Goal: Browse casually

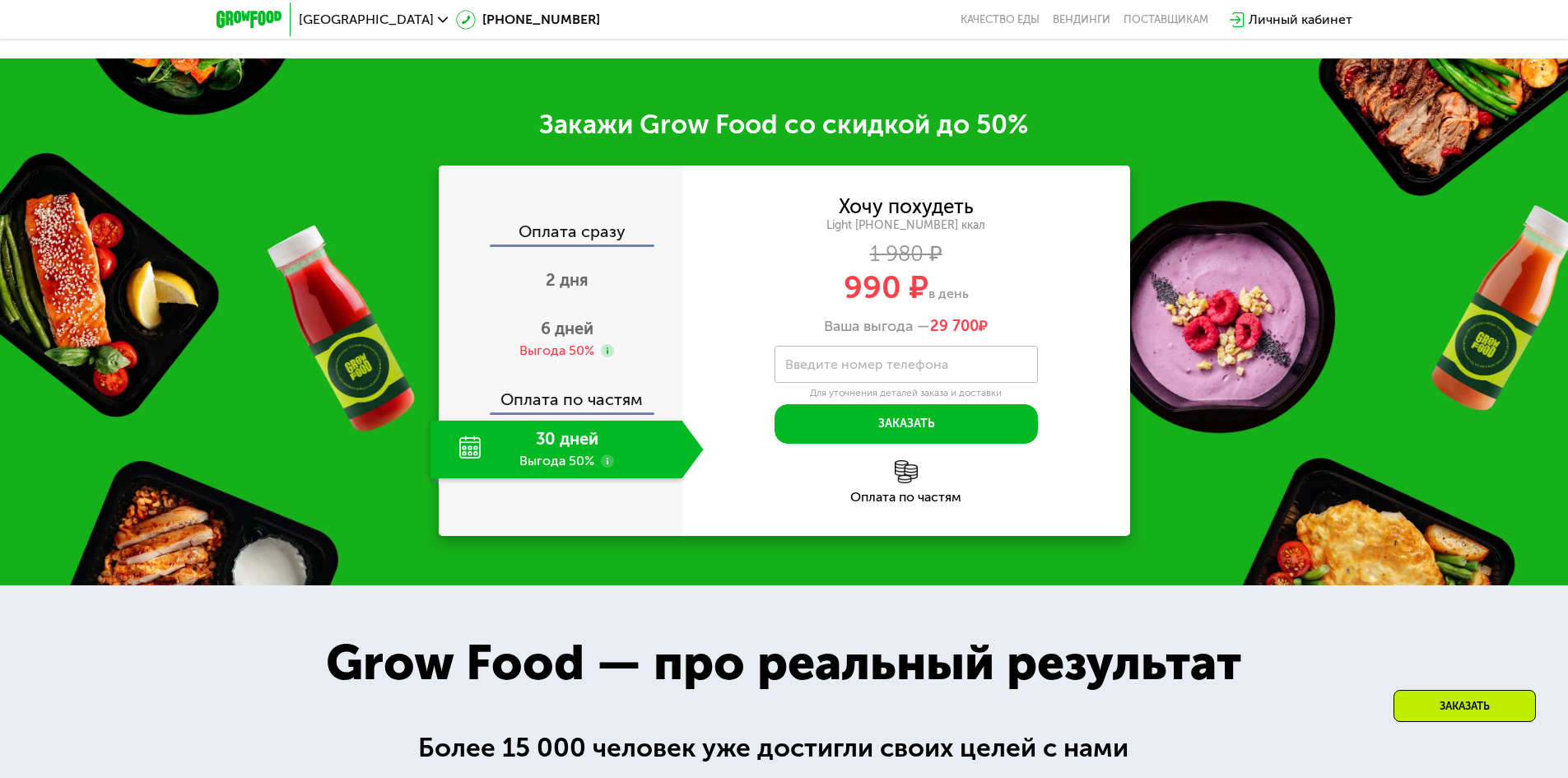
scroll to position [2304, 0]
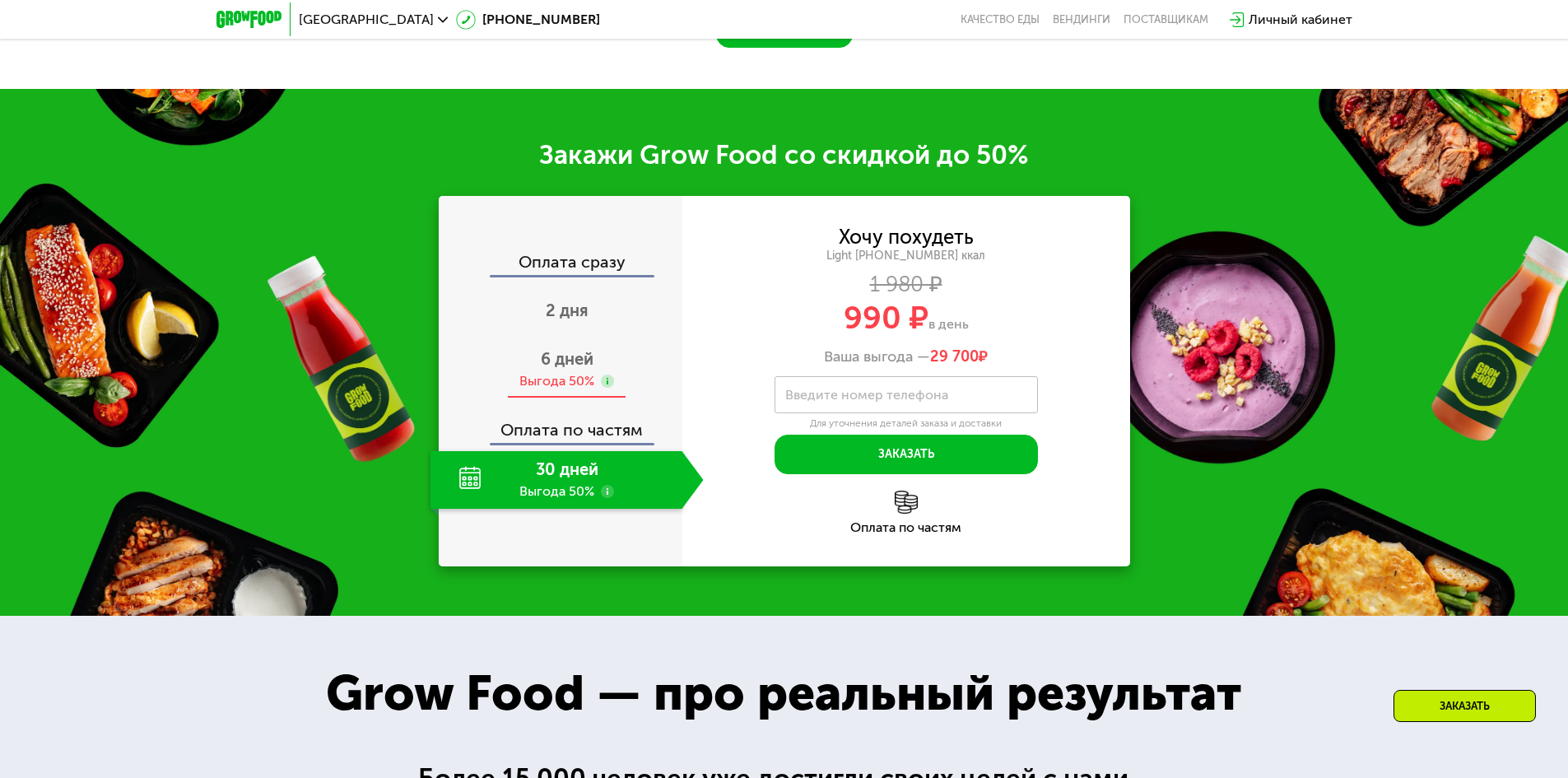
click at [570, 380] on div "Выгода 50%" at bounding box center [556, 381] width 75 height 18
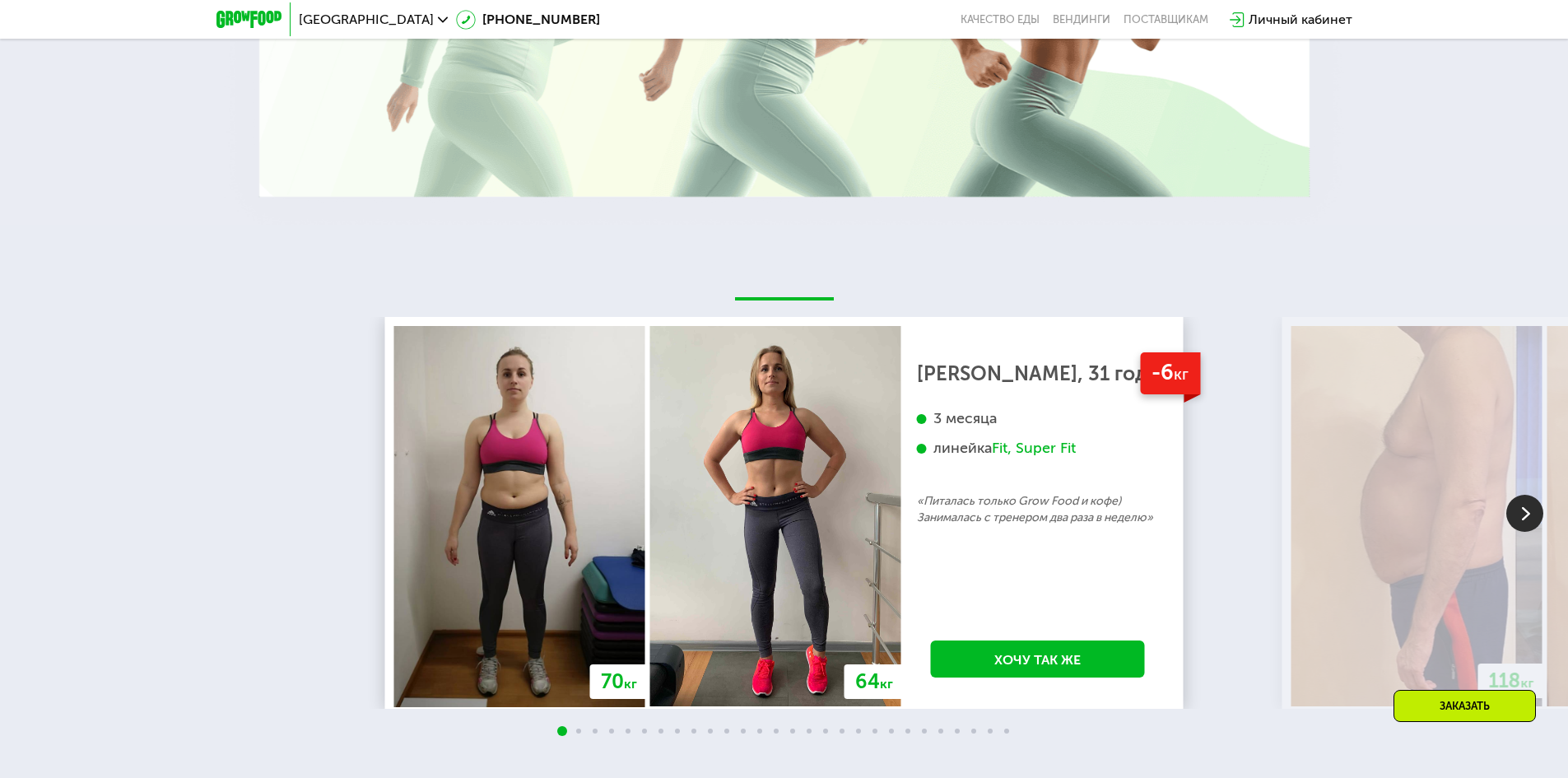
scroll to position [3622, 0]
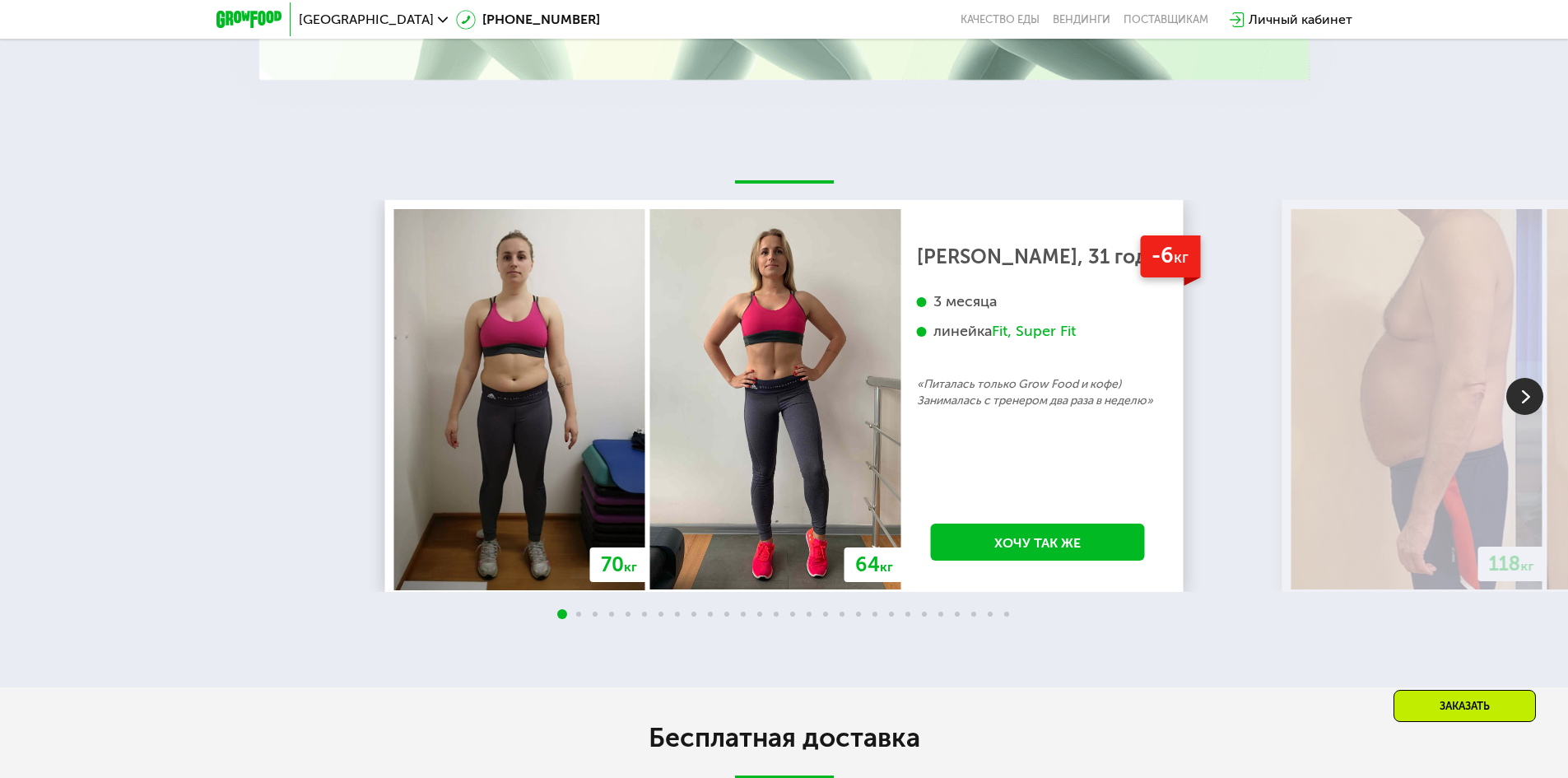
click at [1525, 402] on img at bounding box center [1524, 396] width 37 height 37
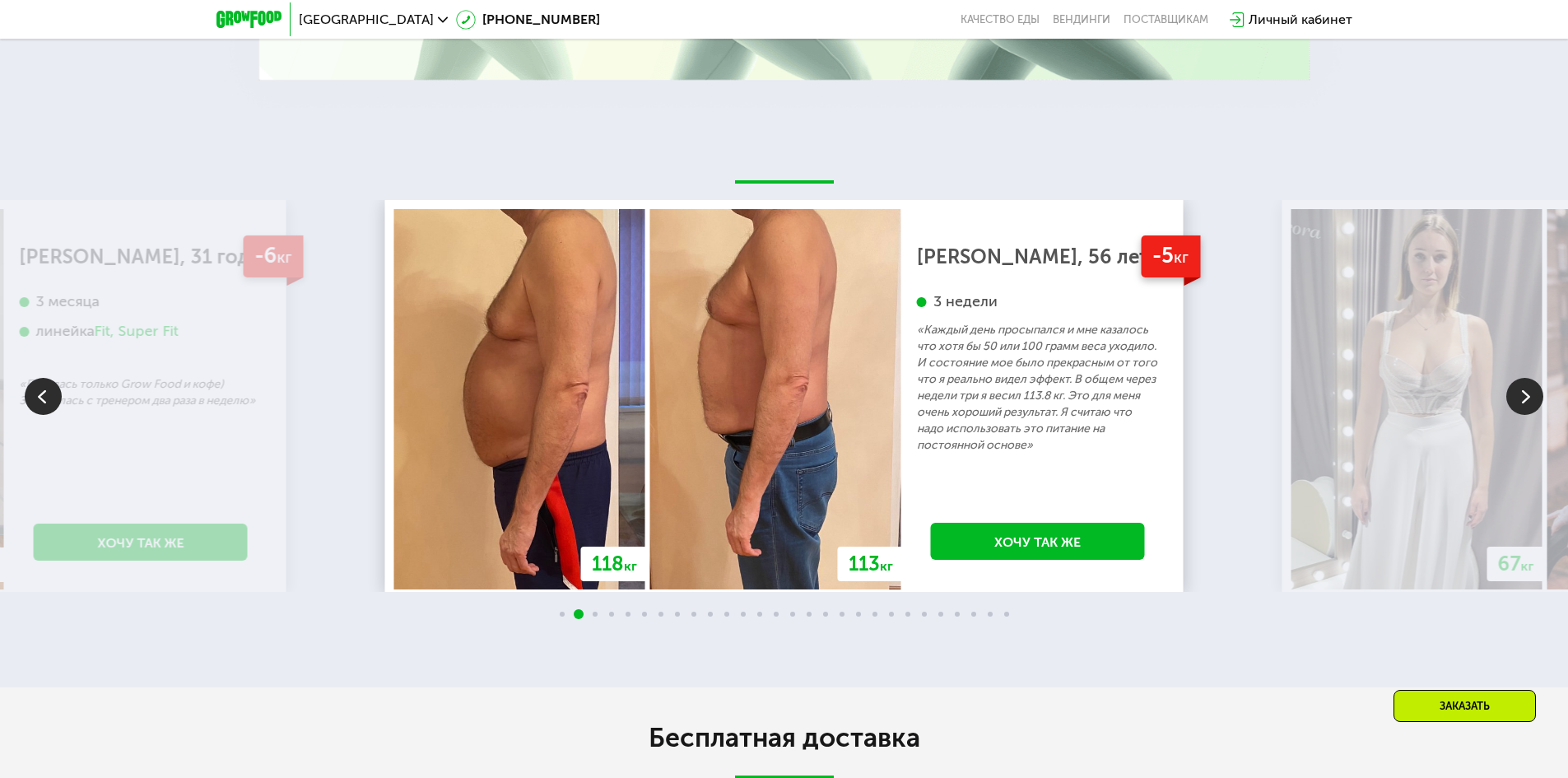
click at [1525, 402] on img at bounding box center [1524, 396] width 37 height 37
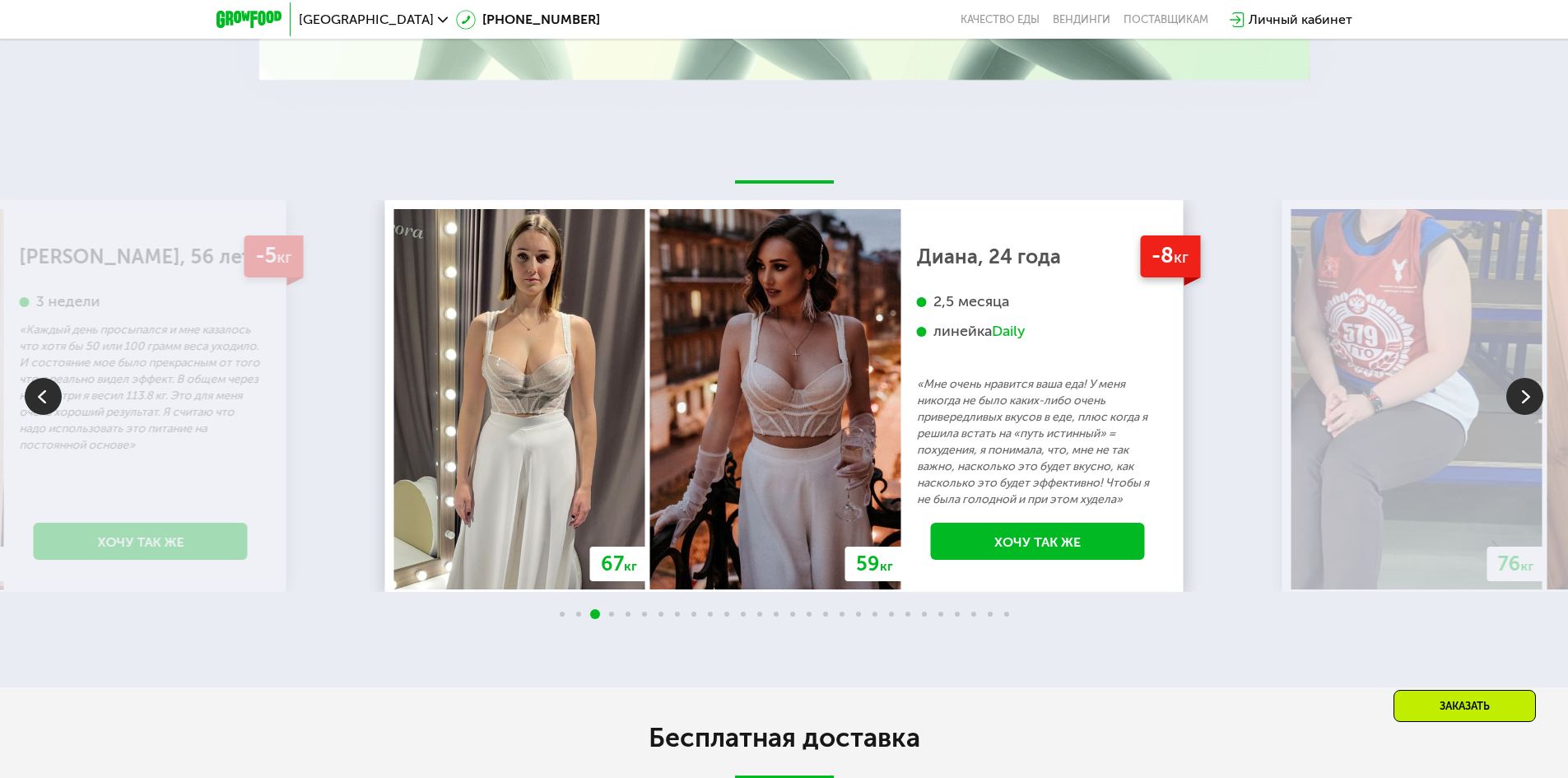
click at [1525, 402] on img at bounding box center [1524, 396] width 37 height 37
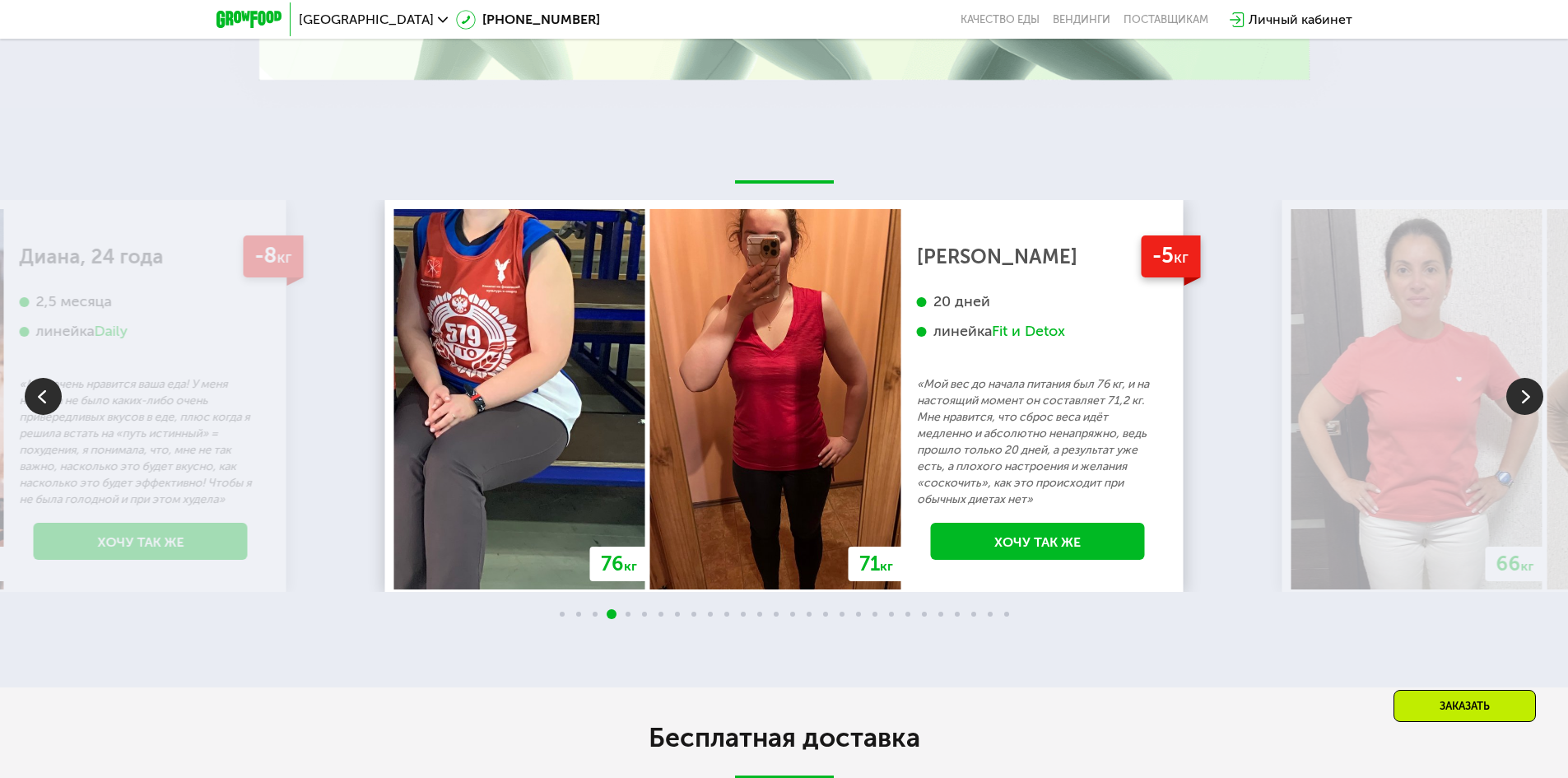
click at [1525, 402] on img at bounding box center [1524, 396] width 37 height 37
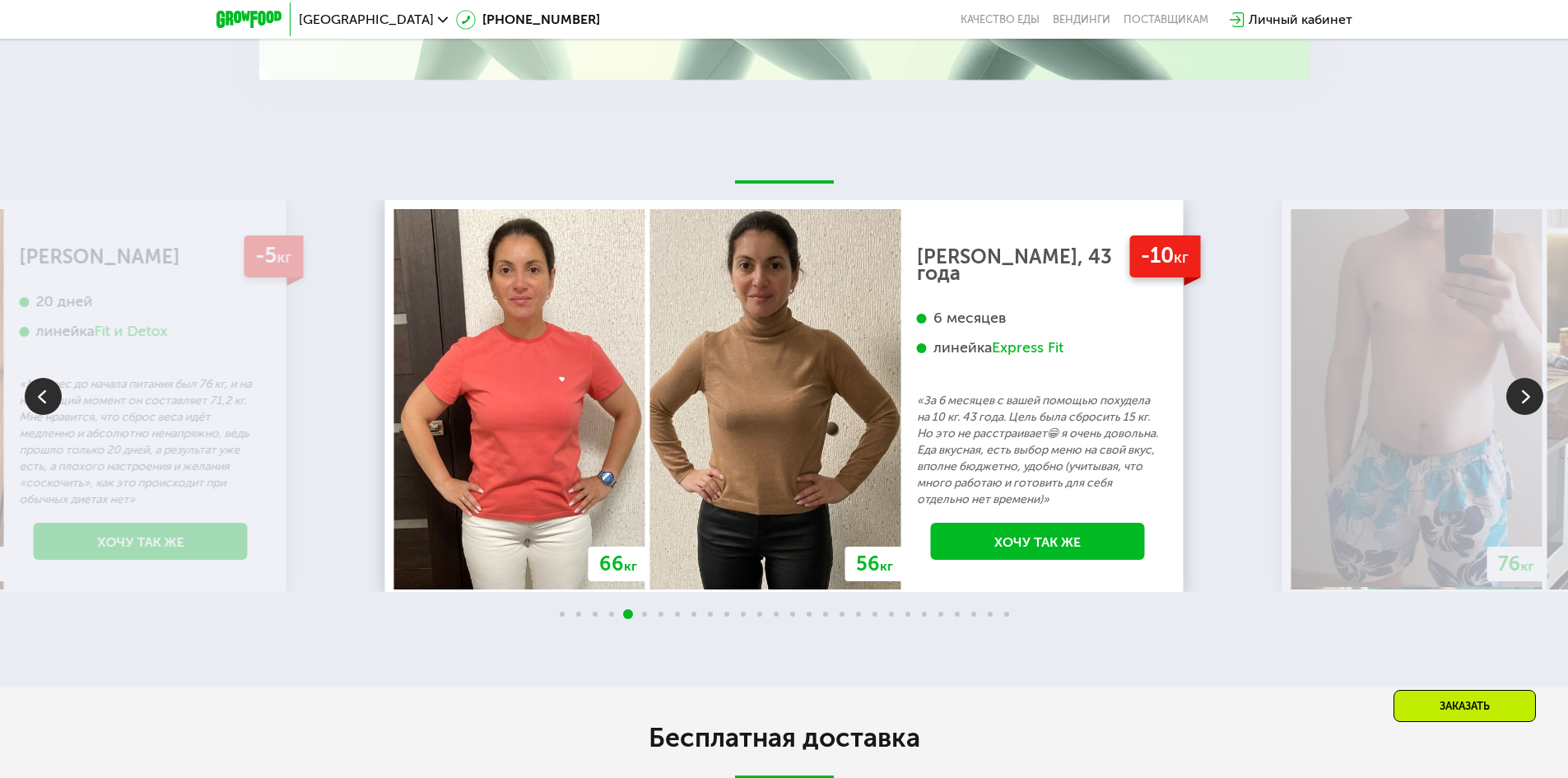
click at [1525, 402] on img at bounding box center [1524, 396] width 37 height 37
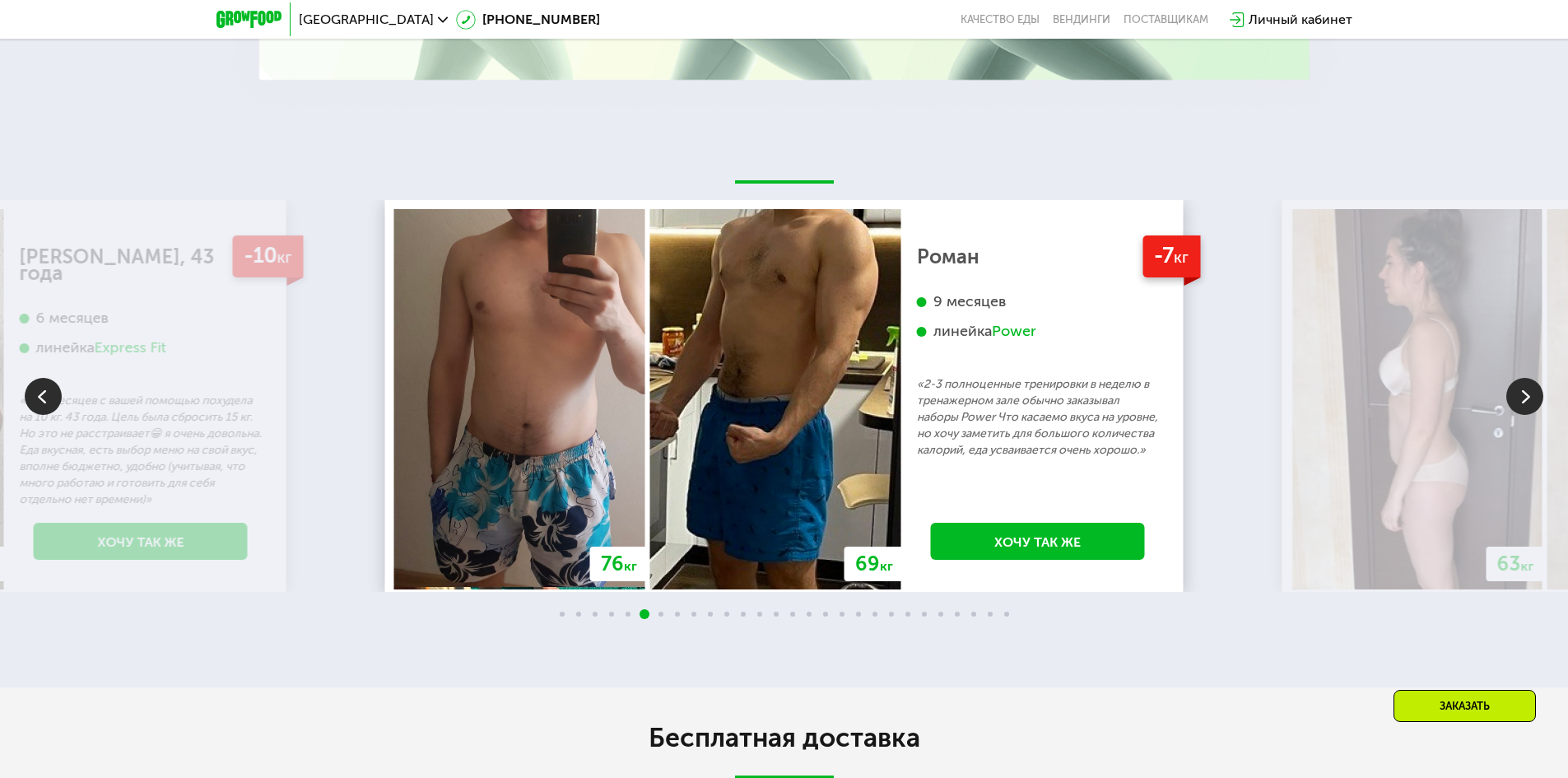
click at [1525, 402] on img at bounding box center [1524, 396] width 37 height 37
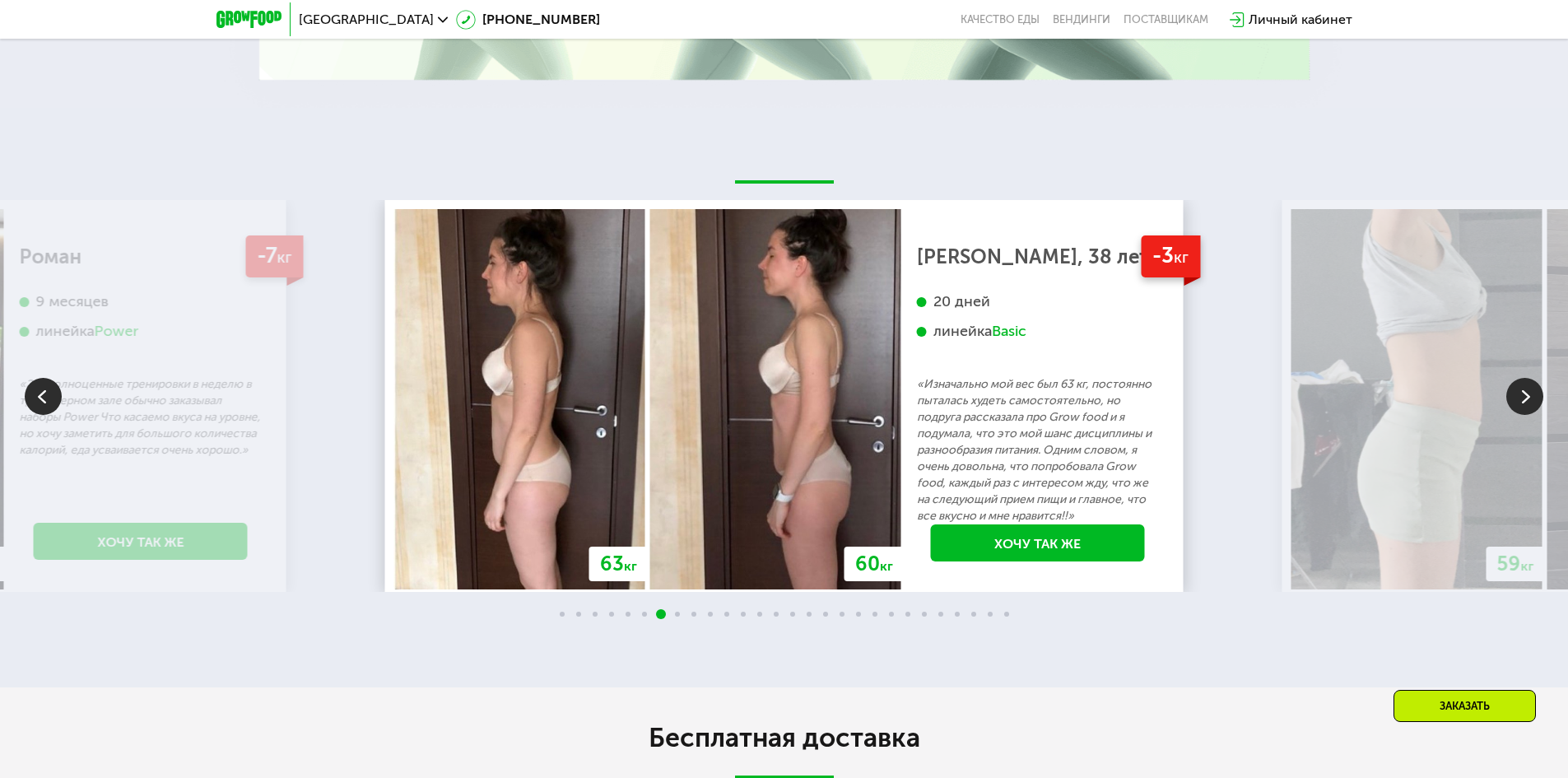
click at [1525, 402] on img at bounding box center [1524, 396] width 37 height 37
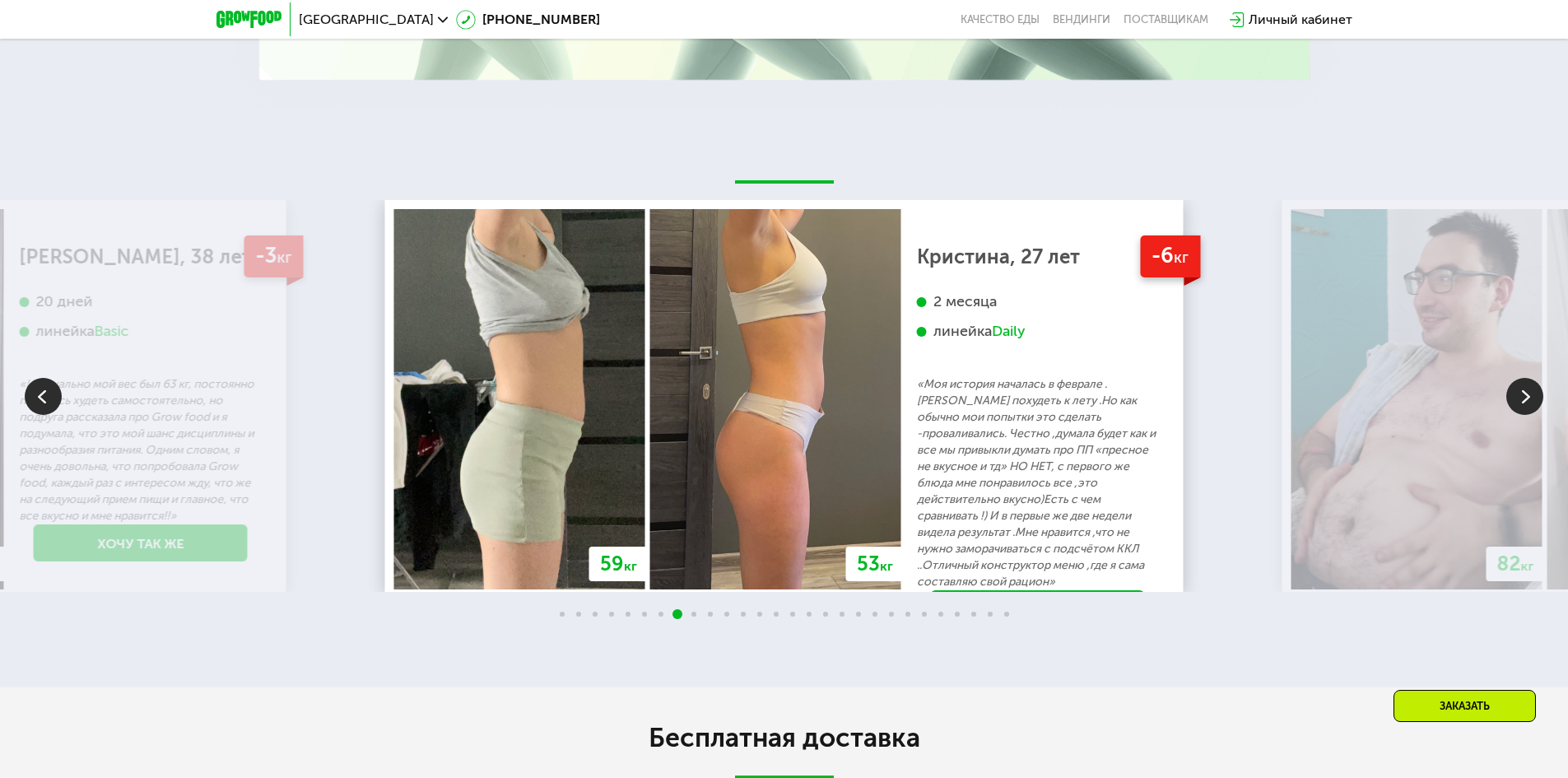
click at [1525, 402] on img at bounding box center [1524, 396] width 37 height 37
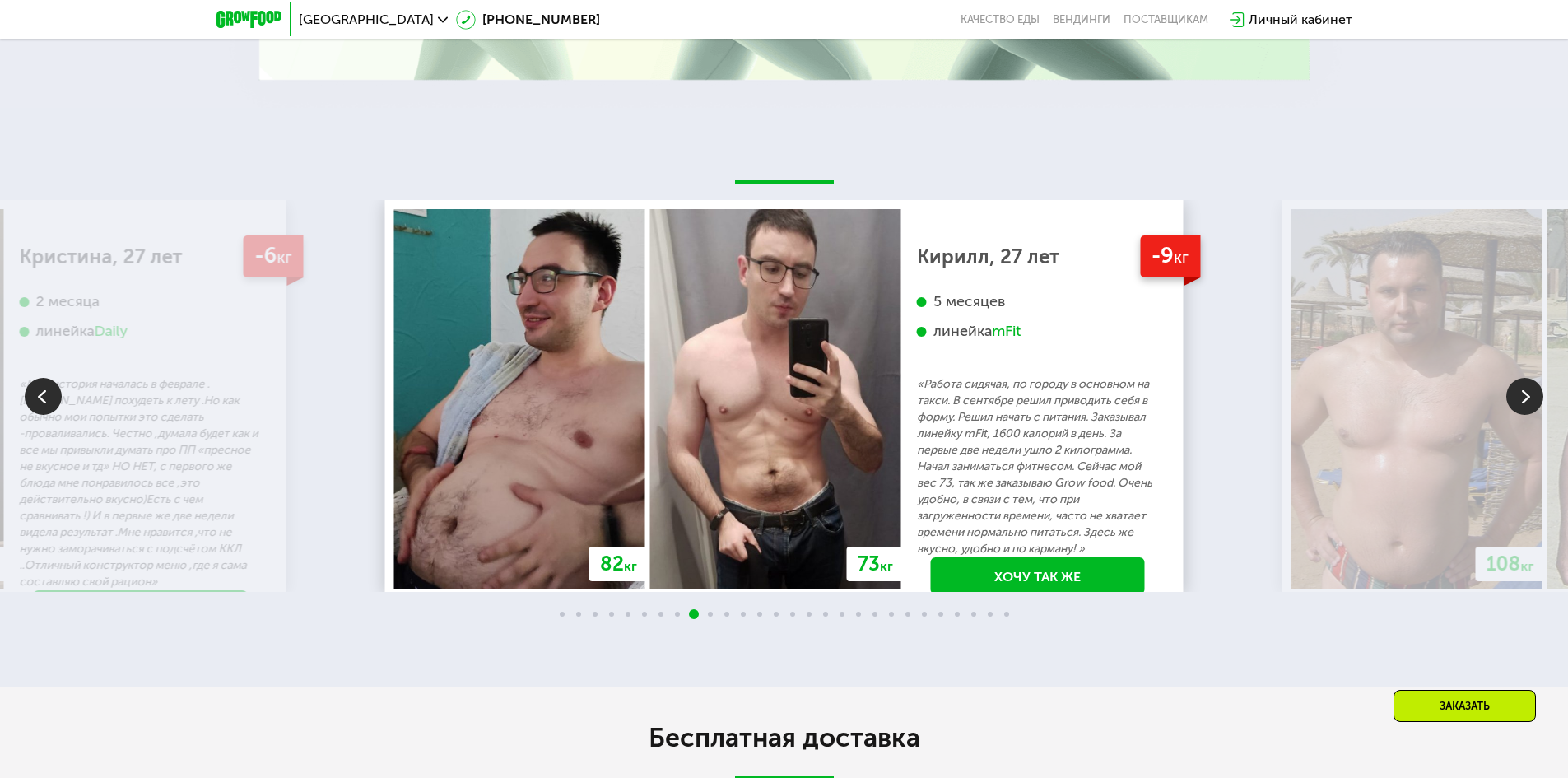
click at [1525, 402] on img at bounding box center [1524, 396] width 37 height 37
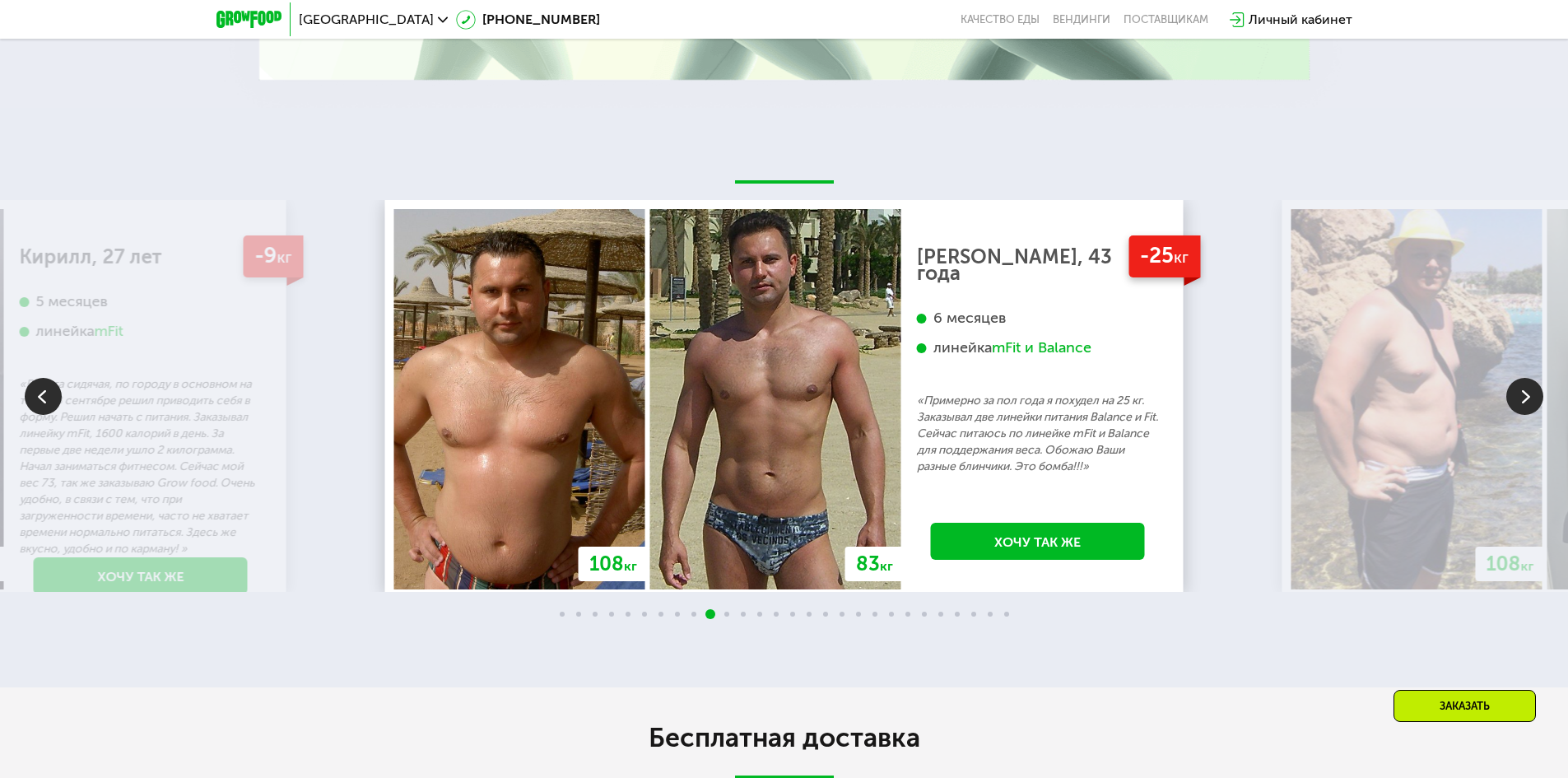
click at [1525, 402] on img at bounding box center [1524, 396] width 37 height 37
